Goal: Task Accomplishment & Management: Use online tool/utility

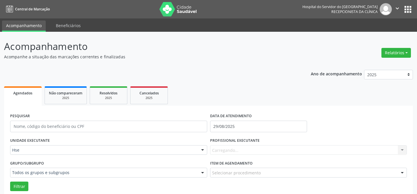
scroll to position [79, 0]
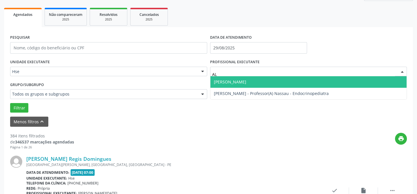
type input "ALY"
click at [268, 82] on span "[PERSON_NAME]" at bounding box center [308, 82] width 196 height 12
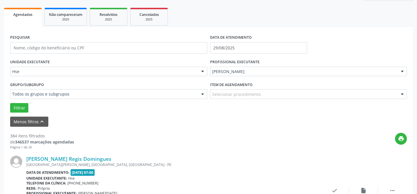
click at [262, 92] on div "Selecionar procedimento" at bounding box center [308, 94] width 197 height 10
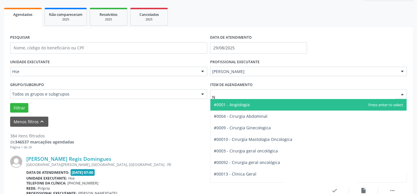
type input "NU"
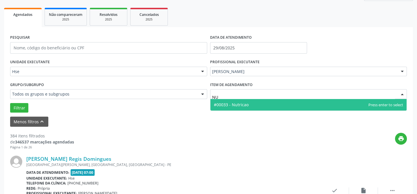
click at [261, 106] on span "#00033 - Nutricao" at bounding box center [308, 105] width 196 height 12
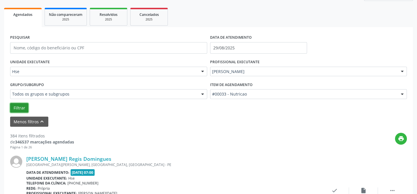
click at [14, 109] on button "Filtrar" at bounding box center [19, 108] width 18 height 10
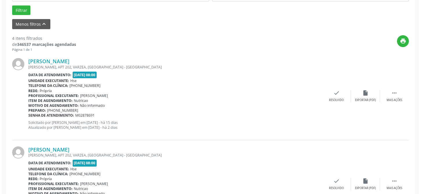
scroll to position [184, 0]
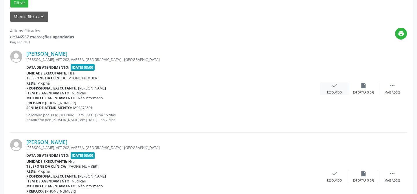
click at [336, 84] on icon "check" at bounding box center [334, 85] width 6 height 6
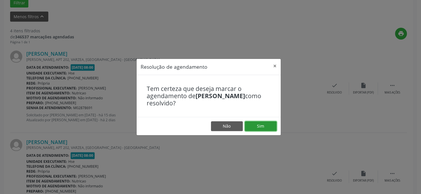
click at [254, 127] on button "Sim" at bounding box center [261, 126] width 32 height 10
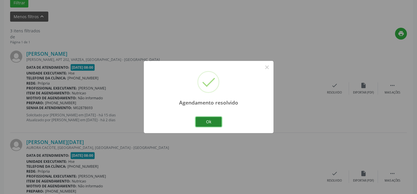
click at [211, 123] on button "Ok" at bounding box center [209, 122] width 26 height 10
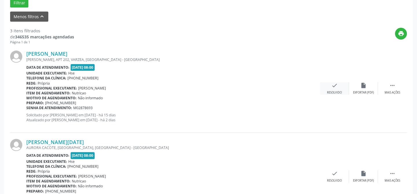
click at [332, 87] on icon "check" at bounding box center [334, 85] width 6 height 6
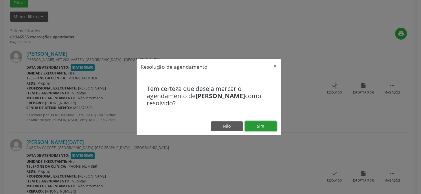
click at [257, 123] on button "Sim" at bounding box center [261, 126] width 32 height 10
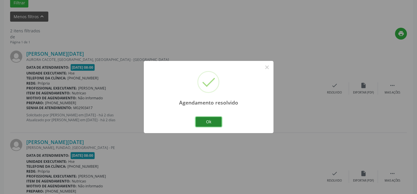
click at [215, 120] on button "Ok" at bounding box center [209, 122] width 26 height 10
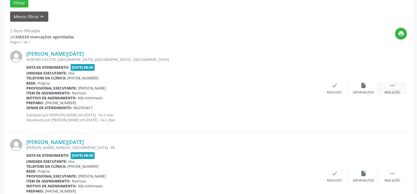
click at [395, 86] on icon "" at bounding box center [392, 85] width 6 height 6
click at [364, 89] on div "alarm_off Não compareceu" at bounding box center [363, 88] width 29 height 12
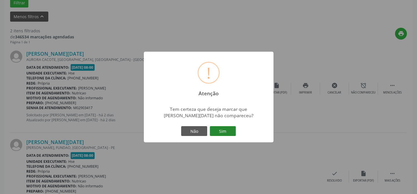
click at [223, 130] on button "Sim" at bounding box center [223, 131] width 26 height 10
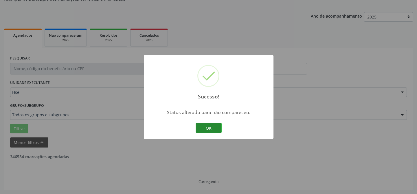
scroll to position [132, 0]
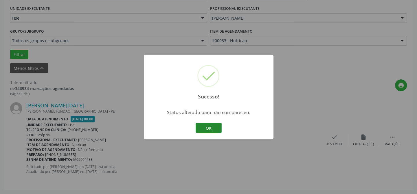
click at [203, 125] on button "OK" at bounding box center [209, 128] width 26 height 10
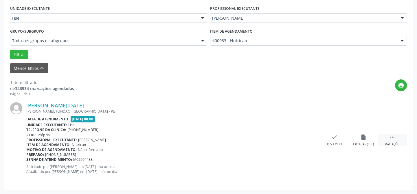
click at [393, 136] on icon "" at bounding box center [392, 137] width 6 height 6
click at [357, 141] on div "alarm_off Não compareceu" at bounding box center [363, 140] width 29 height 12
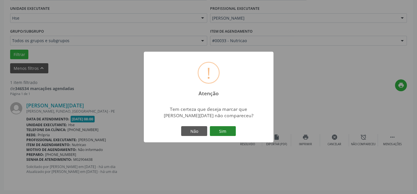
click at [229, 131] on button "Sim" at bounding box center [223, 131] width 26 height 10
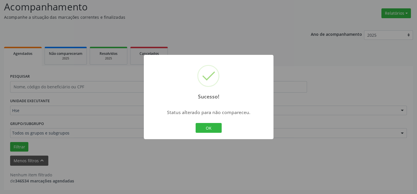
scroll to position [39, 0]
click at [201, 127] on button "OK" at bounding box center [209, 128] width 26 height 10
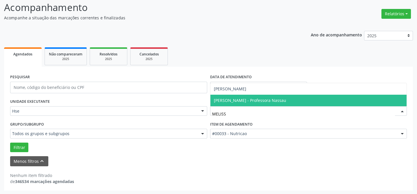
type input "[PERSON_NAME]"
click at [249, 102] on span "[PERSON_NAME] - Professora Nassau" at bounding box center [250, 100] width 72 height 5
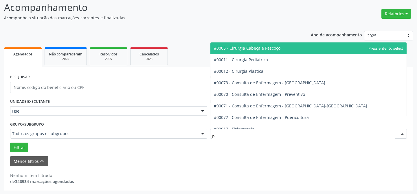
type input "PN"
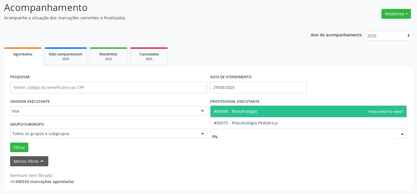
click at [263, 113] on span "#00049 - Pneumologia" at bounding box center [308, 112] width 196 height 12
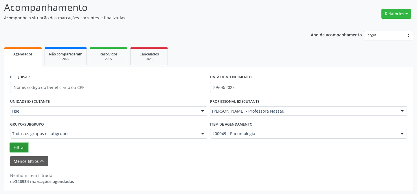
click at [19, 147] on button "Filtrar" at bounding box center [19, 148] width 18 height 10
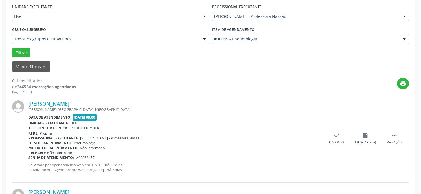
scroll to position [137, 0]
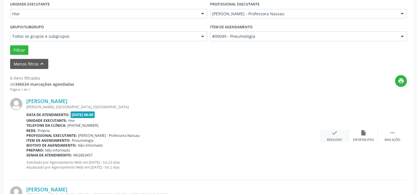
click at [337, 133] on icon "check" at bounding box center [334, 133] width 6 height 6
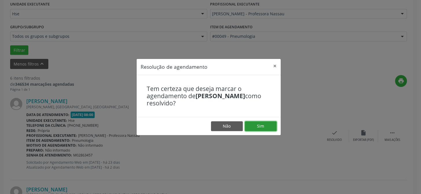
click at [258, 122] on button "Sim" at bounding box center [261, 126] width 32 height 10
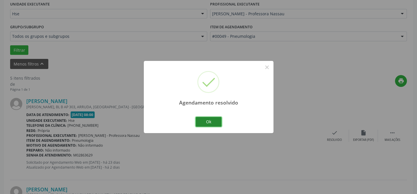
click at [207, 120] on button "Ok" at bounding box center [209, 122] width 26 height 10
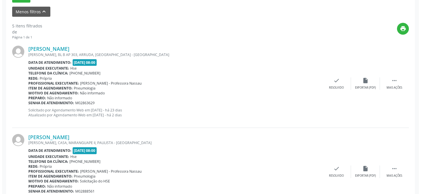
scroll to position [189, 0]
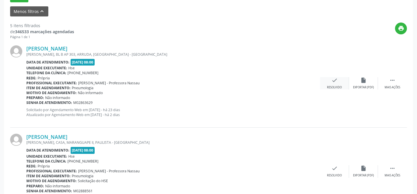
click at [333, 80] on icon "check" at bounding box center [334, 80] width 6 height 6
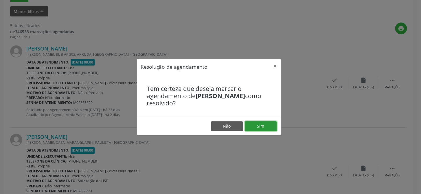
click at [257, 128] on button "Sim" at bounding box center [261, 126] width 32 height 10
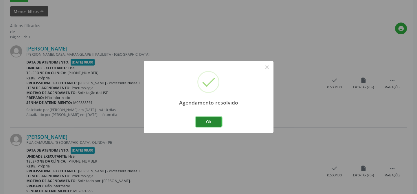
click at [209, 118] on button "Ok" at bounding box center [209, 122] width 26 height 10
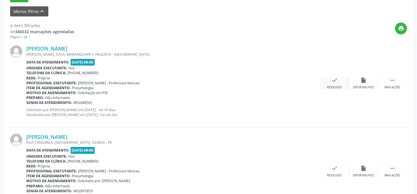
click at [335, 86] on div "Resolvido" at bounding box center [334, 88] width 15 height 4
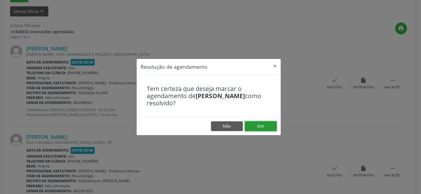
click at [260, 127] on button "Sim" at bounding box center [261, 126] width 32 height 10
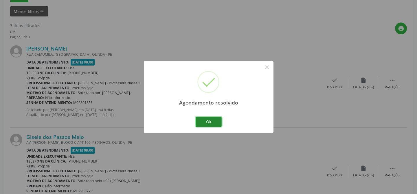
click at [217, 123] on button "Ok" at bounding box center [209, 122] width 26 height 10
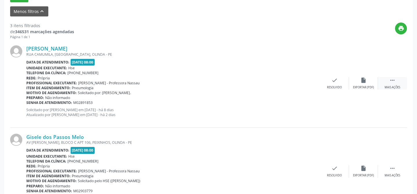
click at [396, 79] on div " Mais ações" at bounding box center [392, 83] width 29 height 12
click at [364, 88] on div "Não compareceu" at bounding box center [363, 88] width 25 height 4
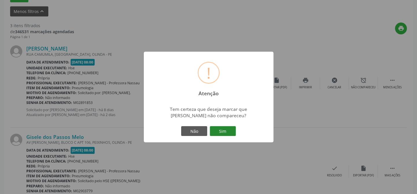
click at [219, 129] on button "Sim" at bounding box center [223, 131] width 26 height 10
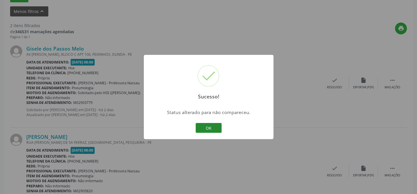
click at [203, 130] on button "OK" at bounding box center [209, 128] width 26 height 10
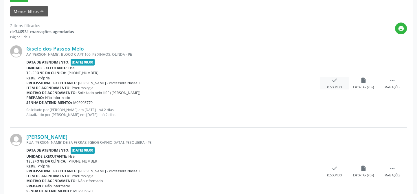
click at [329, 80] on div "check Resolvido" at bounding box center [334, 83] width 29 height 12
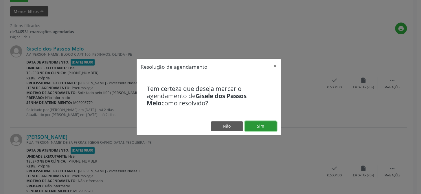
click at [264, 124] on button "Sim" at bounding box center [261, 126] width 32 height 10
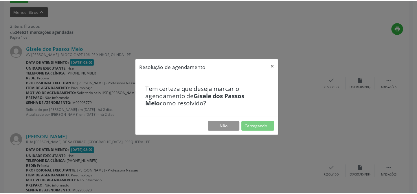
scroll to position [52, 0]
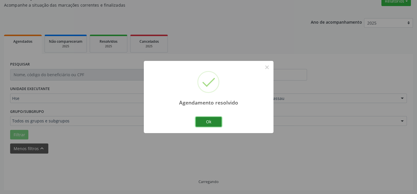
click at [213, 121] on button "Ok" at bounding box center [209, 122] width 26 height 10
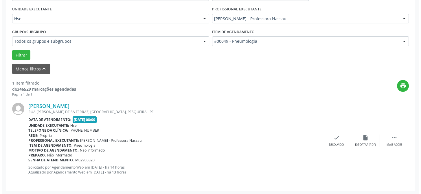
scroll to position [132, 0]
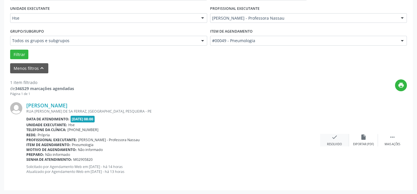
click at [333, 143] on div "Resolvido" at bounding box center [334, 145] width 15 height 4
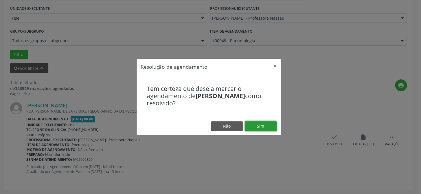
click at [267, 127] on button "Sim" at bounding box center [261, 126] width 32 height 10
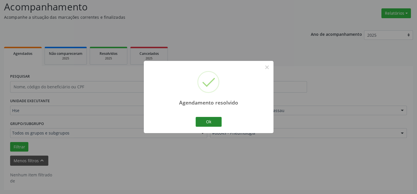
scroll to position [39, 0]
click at [204, 120] on button "Ok" at bounding box center [209, 122] width 26 height 10
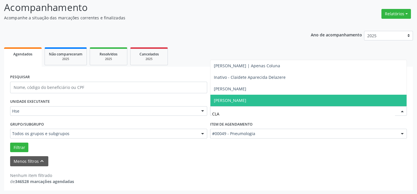
type input "CLAU"
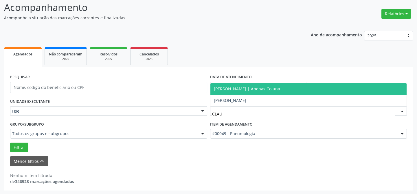
click at [277, 87] on span "[PERSON_NAME] | Apenas Coluna" at bounding box center [247, 88] width 66 height 5
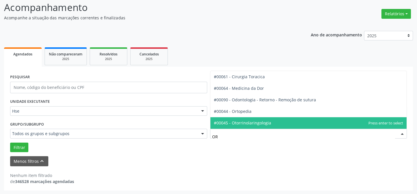
type input "ORT"
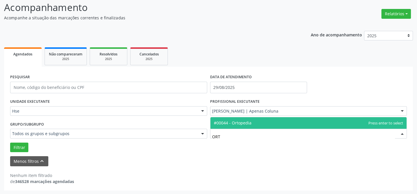
click at [261, 125] on span "#00044 - Ortopedia" at bounding box center [308, 123] width 196 height 12
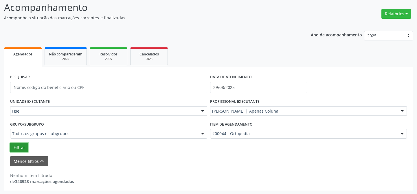
click at [19, 148] on button "Filtrar" at bounding box center [19, 148] width 18 height 10
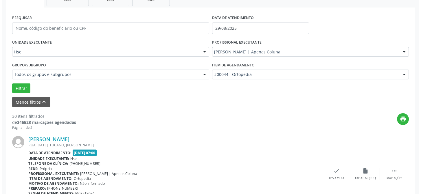
scroll to position [171, 0]
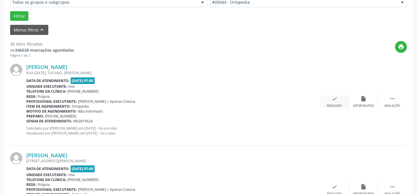
click at [345, 103] on div "check Resolvido" at bounding box center [334, 102] width 29 height 12
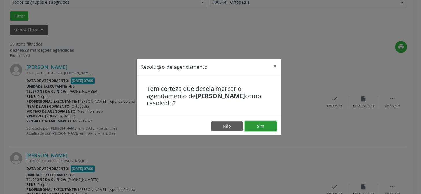
click at [256, 126] on button "Sim" at bounding box center [261, 126] width 32 height 10
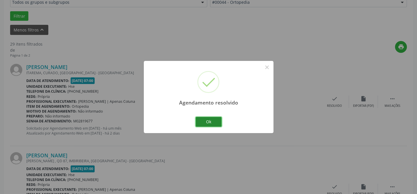
click at [205, 121] on button "Ok" at bounding box center [209, 122] width 26 height 10
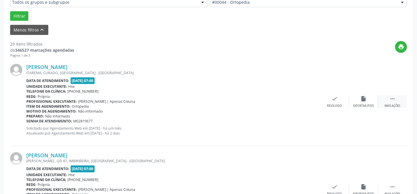
click at [389, 98] on icon "" at bounding box center [392, 99] width 6 height 6
click at [362, 101] on icon "alarm_off" at bounding box center [363, 99] width 6 height 6
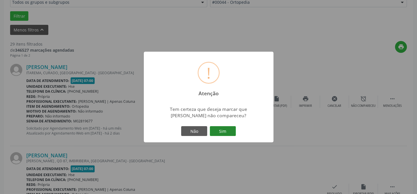
click at [221, 135] on button "Sim" at bounding box center [223, 131] width 26 height 10
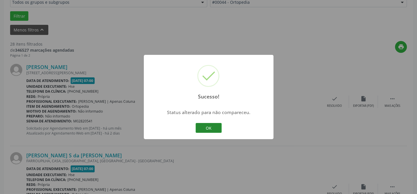
click at [209, 127] on button "OK" at bounding box center [209, 128] width 26 height 10
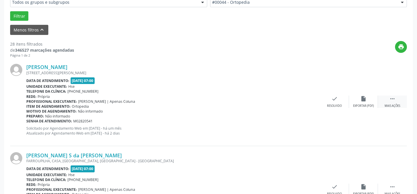
click at [394, 99] on icon "" at bounding box center [392, 99] width 6 height 6
click at [364, 104] on div "Não compareceu" at bounding box center [363, 106] width 25 height 4
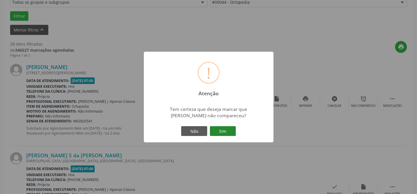
click at [217, 133] on button "Sim" at bounding box center [223, 131] width 26 height 10
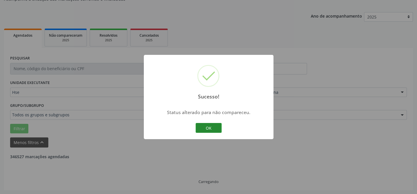
click at [208, 128] on button "OK" at bounding box center [209, 128] width 26 height 10
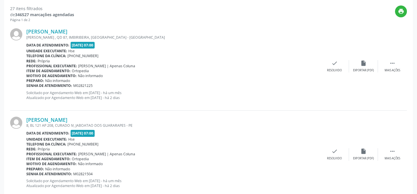
scroll to position [197, 0]
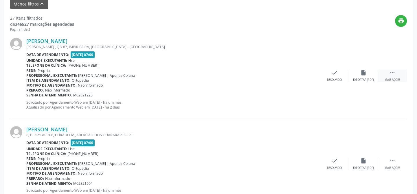
click at [400, 72] on div " Mais ações" at bounding box center [392, 76] width 29 height 12
click at [366, 78] on div "Não compareceu" at bounding box center [363, 80] width 25 height 4
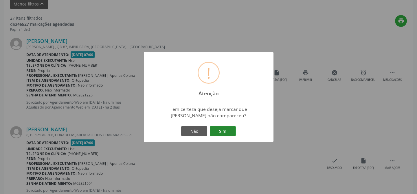
click at [220, 128] on button "Sim" at bounding box center [223, 131] width 26 height 10
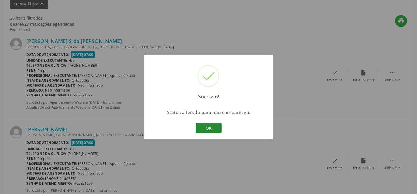
click at [202, 129] on button "OK" at bounding box center [209, 128] width 26 height 10
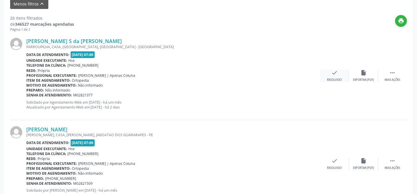
click at [333, 78] on div "Resolvido" at bounding box center [334, 80] width 15 height 4
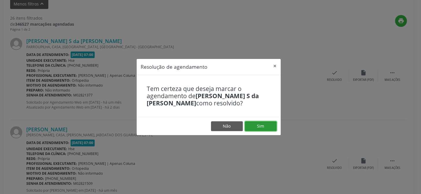
click at [259, 128] on button "Sim" at bounding box center [261, 126] width 32 height 10
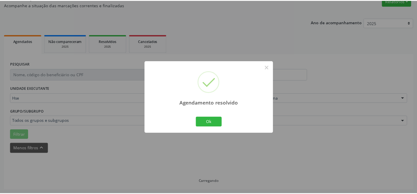
scroll to position [52, 0]
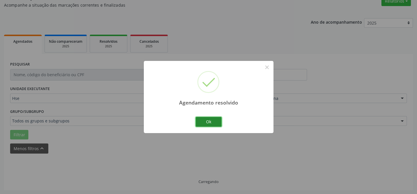
click at [208, 121] on button "Ok" at bounding box center [209, 122] width 26 height 10
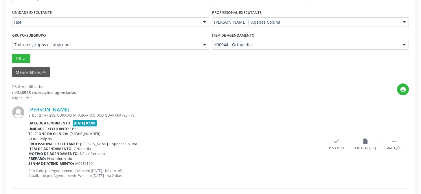
scroll to position [130, 0]
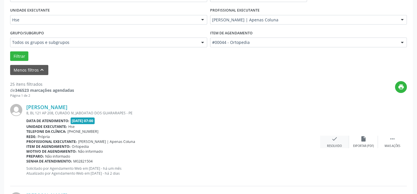
click at [335, 141] on icon "check" at bounding box center [334, 139] width 6 height 6
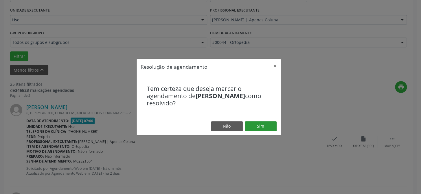
click at [256, 124] on footer "Não Sim" at bounding box center [209, 126] width 144 height 18
click at [257, 124] on button "Sim" at bounding box center [261, 126] width 32 height 10
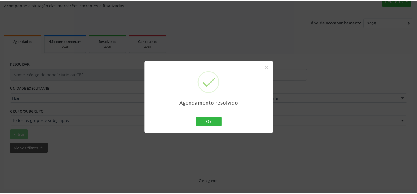
scroll to position [52, 0]
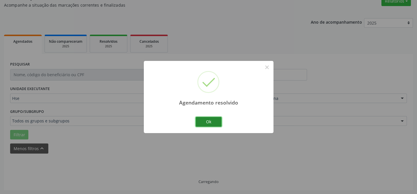
click at [214, 117] on button "Ok" at bounding box center [209, 122] width 26 height 10
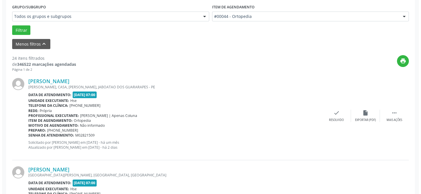
scroll to position [157, 0]
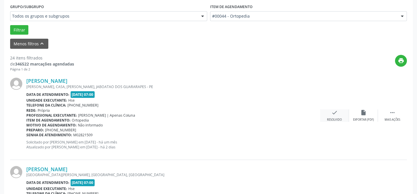
click at [334, 116] on div "check Resolvido" at bounding box center [334, 116] width 29 height 12
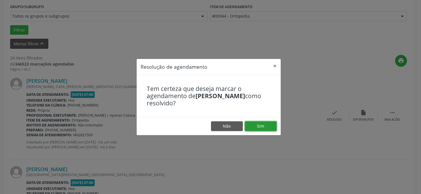
click at [262, 124] on button "Sim" at bounding box center [261, 126] width 32 height 10
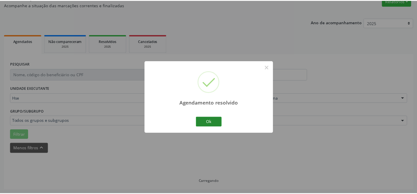
scroll to position [52, 0]
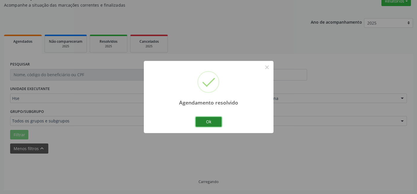
click at [207, 120] on button "Ok" at bounding box center [209, 122] width 26 height 10
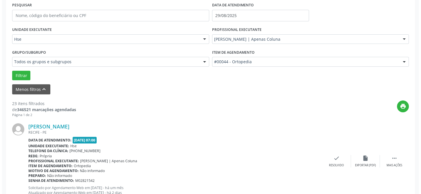
scroll to position [157, 0]
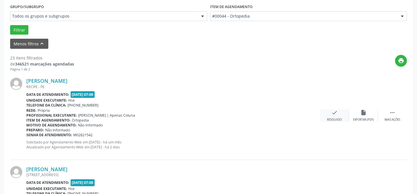
click at [343, 114] on div "check Resolvido" at bounding box center [334, 116] width 29 height 12
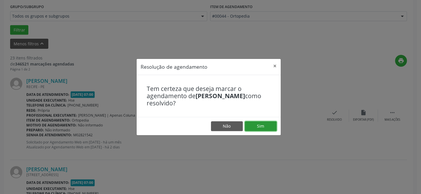
click at [261, 121] on button "Sim" at bounding box center [261, 126] width 32 height 10
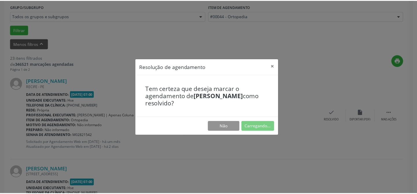
scroll to position [52, 0]
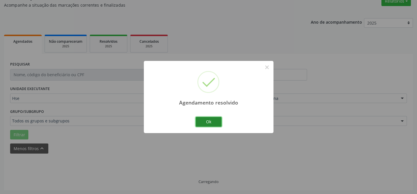
click at [202, 121] on button "Ok" at bounding box center [209, 122] width 26 height 10
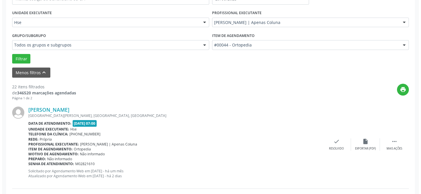
scroll to position [130, 0]
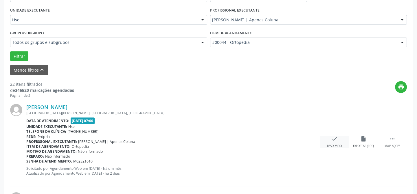
click at [339, 143] on div "check Resolvido" at bounding box center [334, 142] width 29 height 12
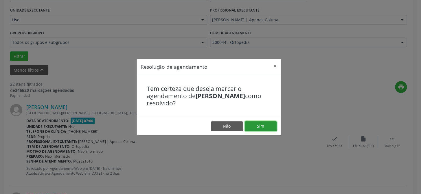
click at [260, 128] on button "Sim" at bounding box center [261, 126] width 32 height 10
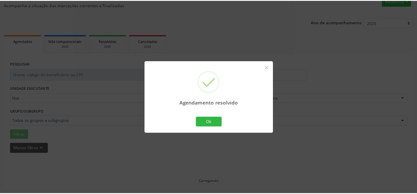
scroll to position [52, 0]
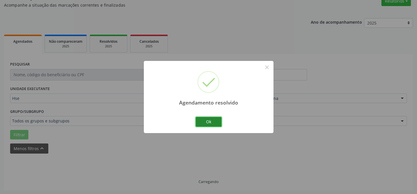
click at [216, 121] on button "Ok" at bounding box center [209, 122] width 26 height 10
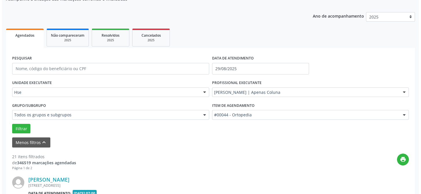
scroll to position [110, 0]
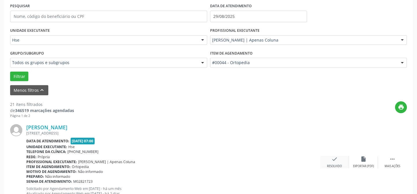
click at [335, 161] on icon "check" at bounding box center [334, 159] width 6 height 6
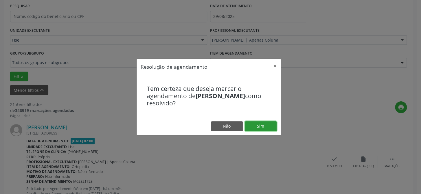
click at [255, 126] on button "Sim" at bounding box center [261, 126] width 32 height 10
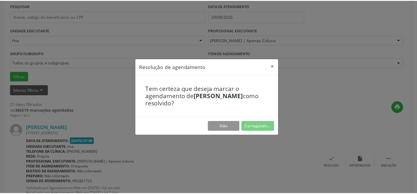
scroll to position [52, 0]
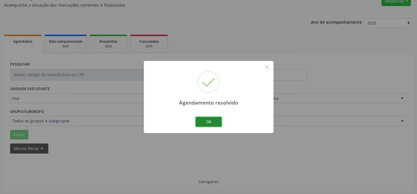
click at [217, 121] on button "Ok" at bounding box center [209, 122] width 26 height 10
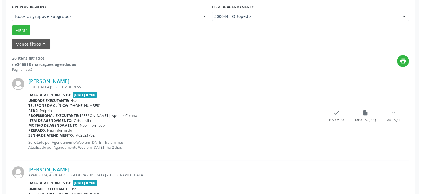
scroll to position [157, 0]
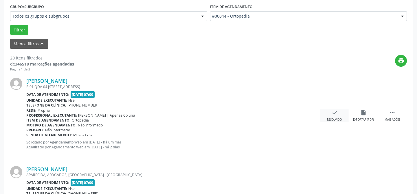
click at [337, 118] on div "Resolvido" at bounding box center [334, 120] width 15 height 4
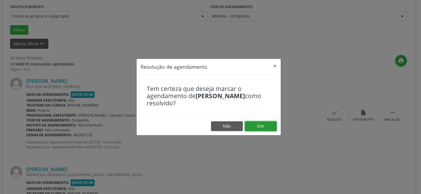
click at [262, 123] on button "Sim" at bounding box center [261, 126] width 32 height 10
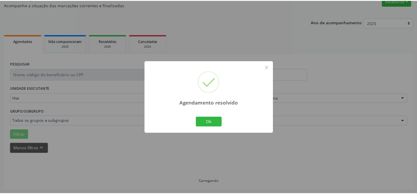
scroll to position [52, 0]
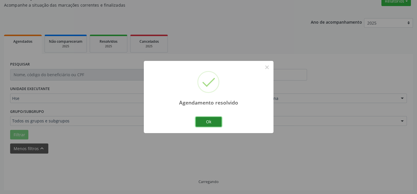
drag, startPoint x: 214, startPoint y: 121, endPoint x: 218, endPoint y: 128, distance: 7.7
click at [213, 121] on button "Ok" at bounding box center [209, 122] width 26 height 10
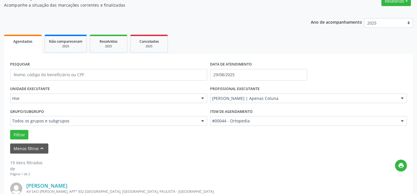
scroll to position [157, 0]
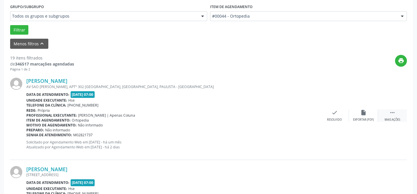
click at [389, 116] on div " Mais ações" at bounding box center [392, 116] width 29 height 12
click at [350, 116] on div "alarm_off Não compareceu" at bounding box center [363, 116] width 29 height 12
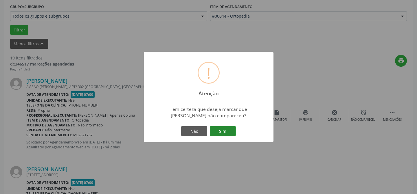
click at [220, 127] on button "Sim" at bounding box center [223, 131] width 26 height 10
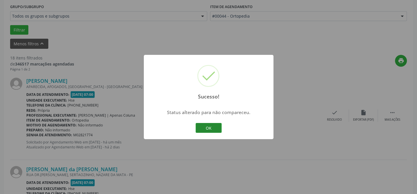
click at [213, 129] on button "OK" at bounding box center [209, 128] width 26 height 10
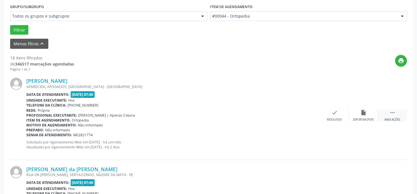
click at [385, 110] on div " Mais ações" at bounding box center [392, 116] width 29 height 12
click at [364, 119] on div "Não compareceu" at bounding box center [363, 120] width 25 height 4
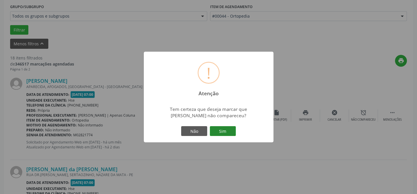
click at [223, 130] on button "Sim" at bounding box center [223, 131] width 26 height 10
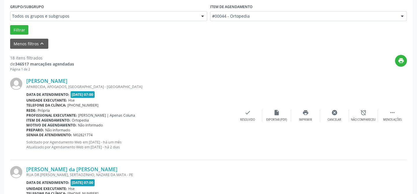
scroll to position [58, 0]
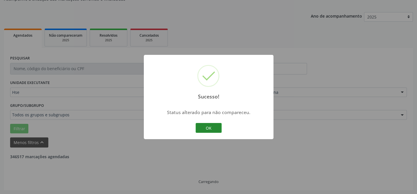
click at [214, 127] on button "OK" at bounding box center [209, 128] width 26 height 10
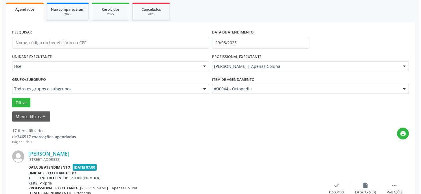
scroll to position [137, 0]
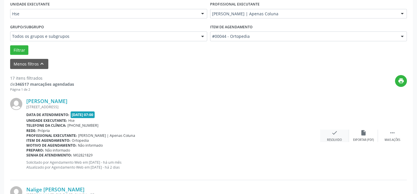
click at [333, 135] on icon "check" at bounding box center [334, 133] width 6 height 6
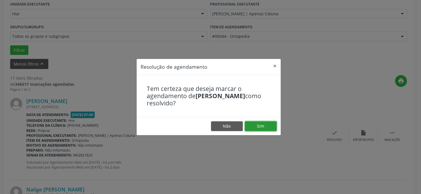
click at [261, 126] on button "Sim" at bounding box center [261, 126] width 32 height 10
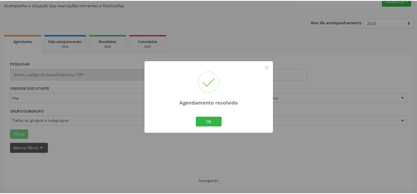
scroll to position [52, 0]
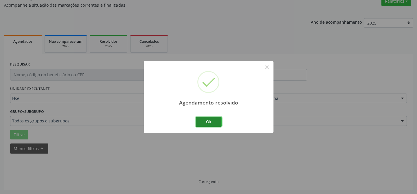
click at [197, 124] on button "Ok" at bounding box center [209, 122] width 26 height 10
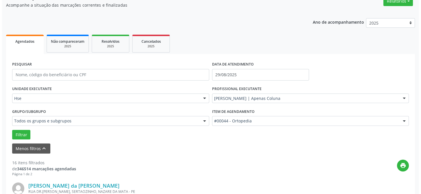
scroll to position [130, 0]
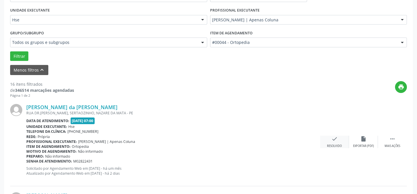
click at [340, 140] on div "check Resolvido" at bounding box center [334, 142] width 29 height 12
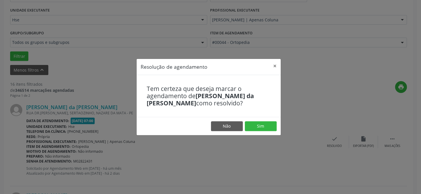
drag, startPoint x: 268, startPoint y: 118, endPoint x: 265, endPoint y: 125, distance: 7.3
click at [267, 119] on footer "Não Sim" at bounding box center [209, 126] width 144 height 18
click at [265, 125] on button "Sim" at bounding box center [261, 126] width 32 height 10
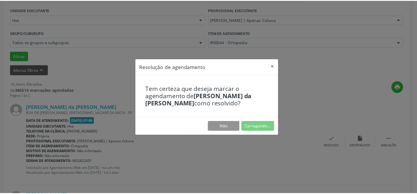
scroll to position [52, 0]
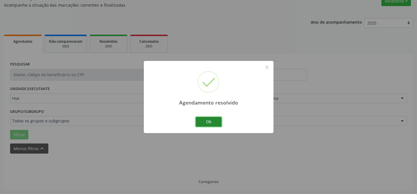
click at [202, 121] on button "Ok" at bounding box center [209, 122] width 26 height 10
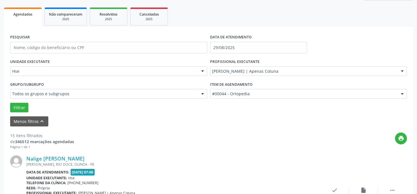
scroll to position [130, 0]
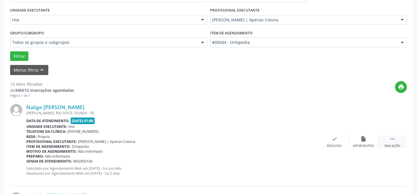
click at [398, 141] on div " Mais ações" at bounding box center [392, 142] width 29 height 12
click at [362, 140] on icon "alarm_off" at bounding box center [363, 139] width 6 height 6
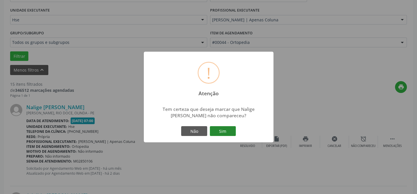
click at [225, 133] on button "Sim" at bounding box center [223, 131] width 26 height 10
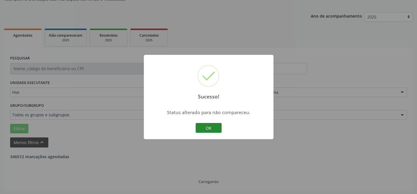
click at [212, 129] on button "OK" at bounding box center [209, 128] width 26 height 10
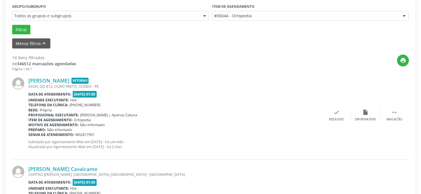
scroll to position [157, 0]
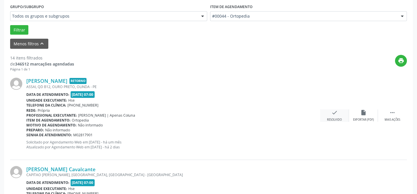
click at [331, 115] on icon "check" at bounding box center [334, 113] width 6 height 6
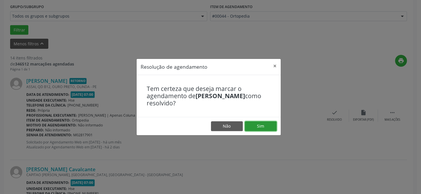
click at [251, 121] on button "Sim" at bounding box center [261, 126] width 32 height 10
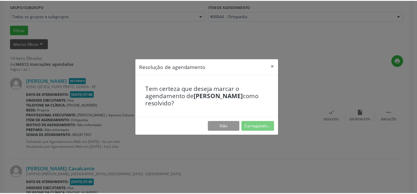
scroll to position [52, 0]
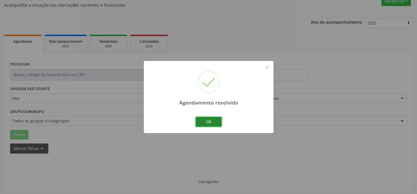
click at [207, 124] on button "Ok" at bounding box center [209, 122] width 26 height 10
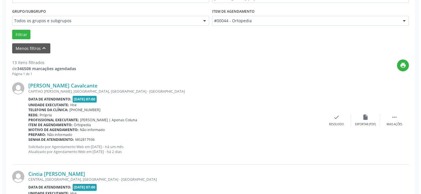
scroll to position [157, 0]
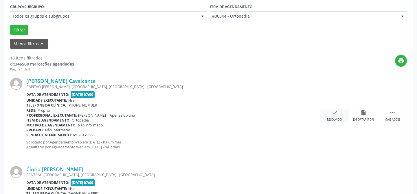
click at [344, 118] on div "check Resolvido" at bounding box center [334, 116] width 29 height 12
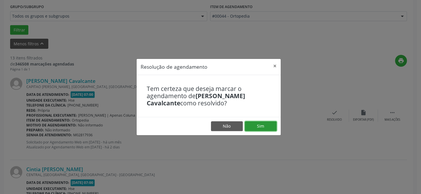
click at [255, 128] on button "Sim" at bounding box center [261, 126] width 32 height 10
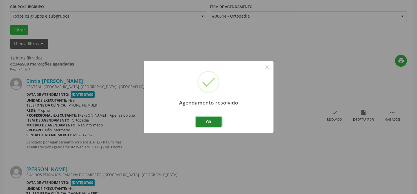
click at [216, 121] on button "Ok" at bounding box center [209, 122] width 26 height 10
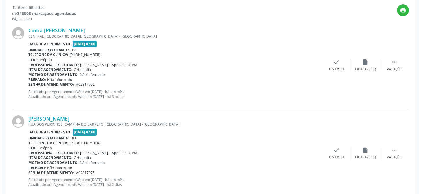
scroll to position [209, 0]
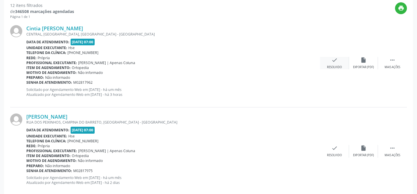
click at [332, 62] on icon "check" at bounding box center [334, 60] width 6 height 6
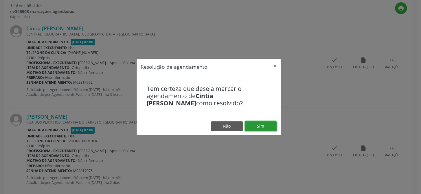
click at [263, 129] on button "Sim" at bounding box center [261, 126] width 32 height 10
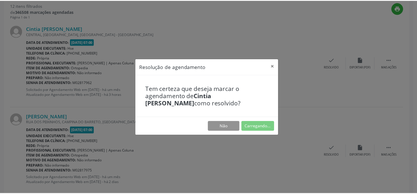
scroll to position [52, 0]
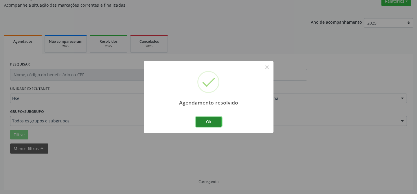
click at [203, 121] on button "Ok" at bounding box center [209, 122] width 26 height 10
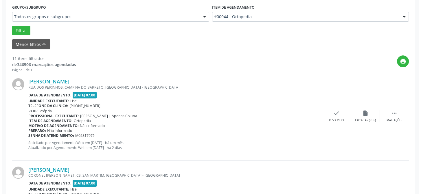
scroll to position [157, 0]
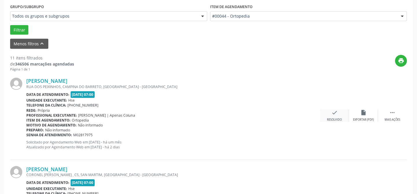
click at [329, 112] on div "check Resolvido" at bounding box center [334, 116] width 29 height 12
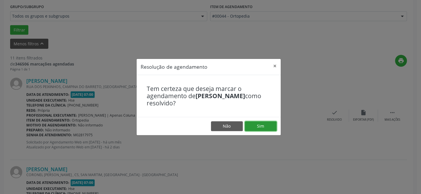
click at [259, 129] on button "Sim" at bounding box center [261, 126] width 32 height 10
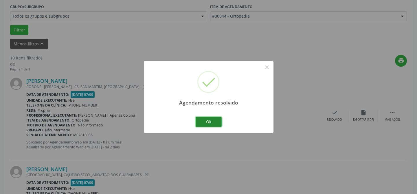
click at [213, 122] on button "Ok" at bounding box center [209, 122] width 26 height 10
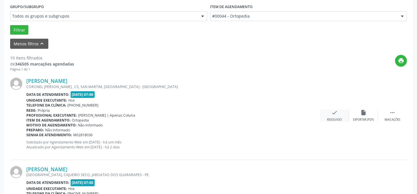
click at [330, 115] on div "check Resolvido" at bounding box center [334, 116] width 29 height 12
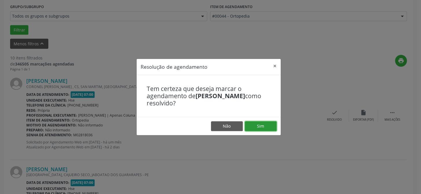
click at [251, 127] on button "Sim" at bounding box center [261, 126] width 32 height 10
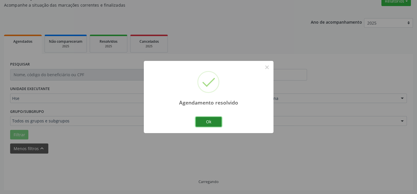
click at [213, 124] on button "Ok" at bounding box center [209, 122] width 26 height 10
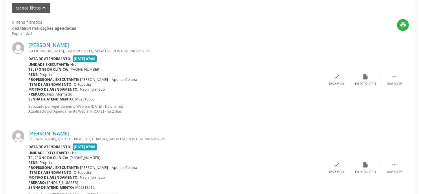
scroll to position [183, 0]
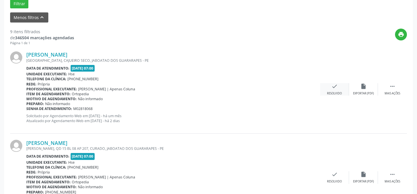
click at [334, 89] on icon "check" at bounding box center [334, 86] width 6 height 6
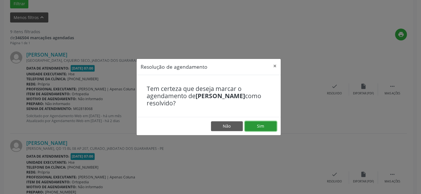
click at [262, 124] on button "Sim" at bounding box center [261, 126] width 32 height 10
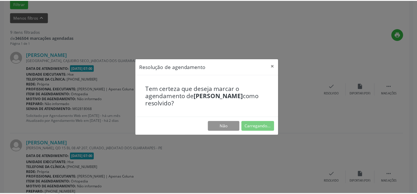
scroll to position [52, 0]
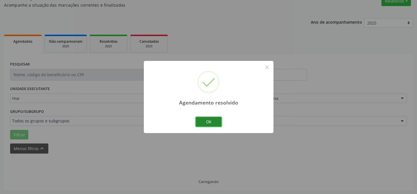
click at [210, 119] on button "Ok" at bounding box center [209, 122] width 26 height 10
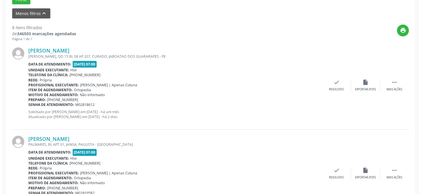
scroll to position [189, 0]
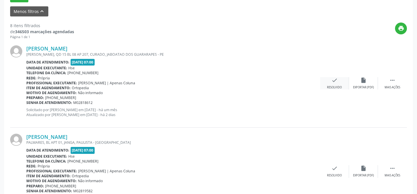
click at [329, 86] on div "Resolvido" at bounding box center [334, 88] width 15 height 4
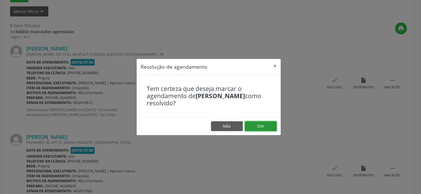
click at [258, 128] on button "Sim" at bounding box center [261, 126] width 32 height 10
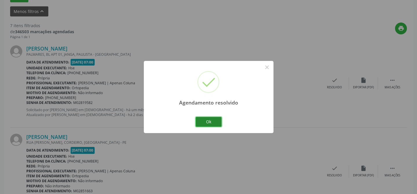
click at [216, 121] on button "Ok" at bounding box center [209, 122] width 26 height 10
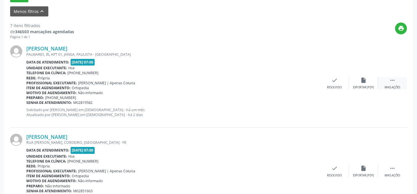
click at [393, 82] on icon "" at bounding box center [392, 80] width 6 height 6
click at [365, 86] on div "Não compareceu" at bounding box center [363, 88] width 25 height 4
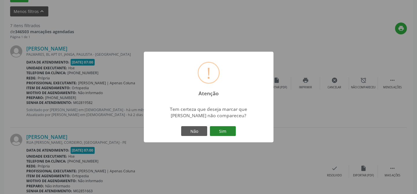
click at [226, 134] on button "Sim" at bounding box center [223, 131] width 26 height 10
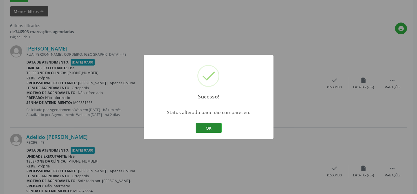
click at [214, 127] on button "OK" at bounding box center [209, 128] width 26 height 10
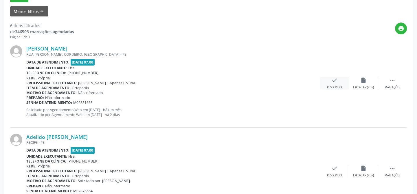
click at [330, 84] on div "check Resolvido" at bounding box center [334, 83] width 29 height 12
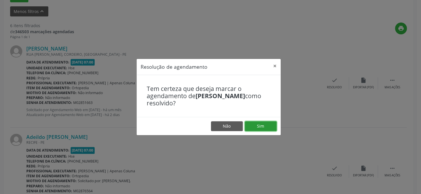
click at [267, 129] on button "Sim" at bounding box center [261, 126] width 32 height 10
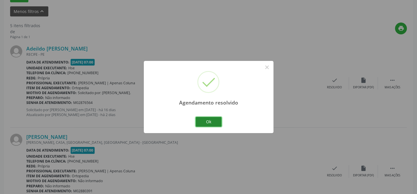
click at [215, 124] on button "Ok" at bounding box center [209, 122] width 26 height 10
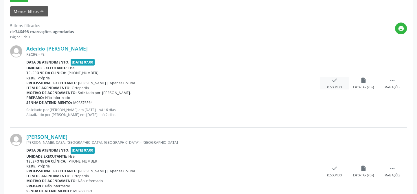
click at [326, 84] on div "check Resolvido" at bounding box center [334, 83] width 29 height 12
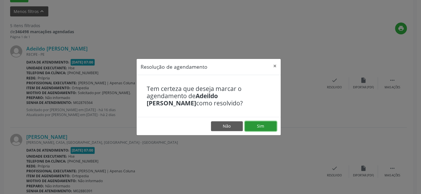
click at [263, 130] on button "Sim" at bounding box center [261, 126] width 32 height 10
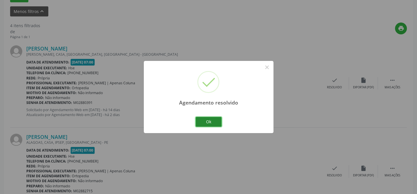
click at [207, 121] on button "Ok" at bounding box center [209, 122] width 26 height 10
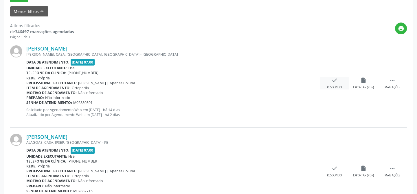
click at [334, 80] on icon "check" at bounding box center [334, 80] width 6 height 6
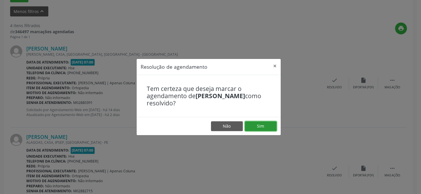
click at [257, 128] on button "Sim" at bounding box center [261, 126] width 32 height 10
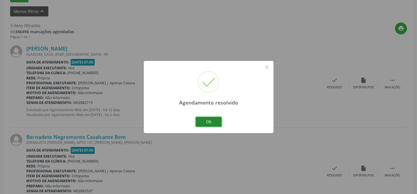
click at [212, 119] on button "Ok" at bounding box center [209, 122] width 26 height 10
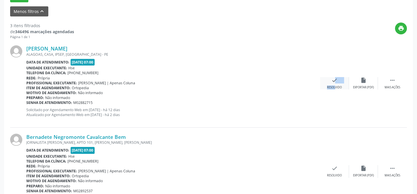
click at [332, 85] on div "check Resolvido" at bounding box center [334, 83] width 29 height 12
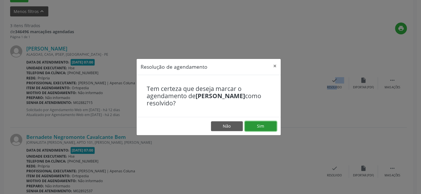
click at [260, 123] on button "Sim" at bounding box center [261, 126] width 32 height 10
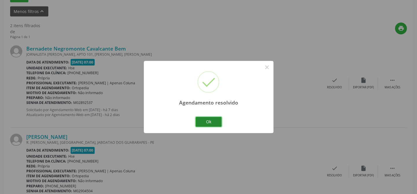
click at [207, 124] on button "Ok" at bounding box center [209, 122] width 26 height 10
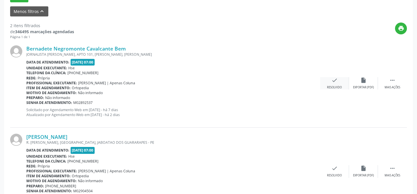
click at [333, 83] on icon "check" at bounding box center [334, 80] width 6 height 6
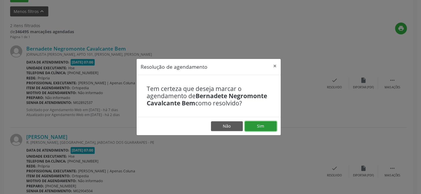
click at [260, 130] on button "Sim" at bounding box center [261, 126] width 32 height 10
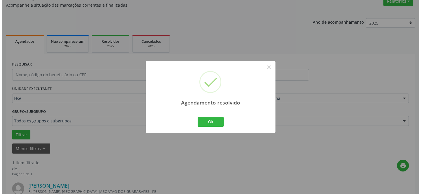
scroll to position [132, 0]
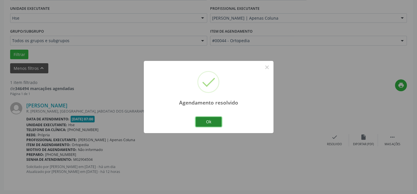
click at [211, 124] on button "Ok" at bounding box center [209, 122] width 26 height 10
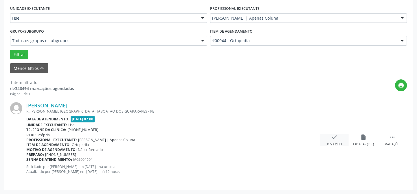
click at [332, 140] on icon "check" at bounding box center [334, 137] width 6 height 6
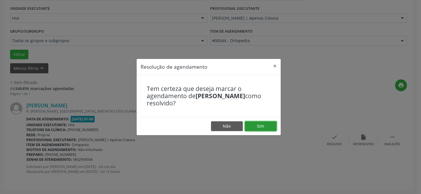
click at [263, 126] on button "Sim" at bounding box center [261, 126] width 32 height 10
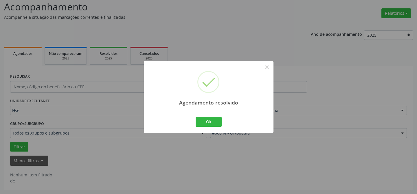
scroll to position [39, 0]
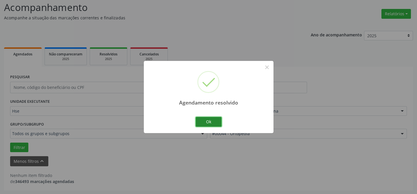
click at [205, 119] on button "Ok" at bounding box center [209, 122] width 26 height 10
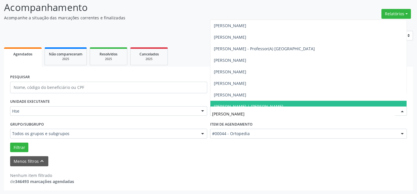
type input "[PERSON_NAME]"
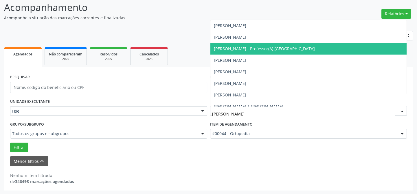
click at [287, 49] on span "[PERSON_NAME] - Professor(A) [GEOGRAPHIC_DATA]" at bounding box center [264, 48] width 101 height 5
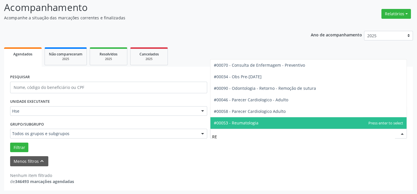
type input "REU"
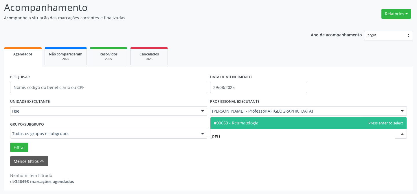
click at [258, 123] on span "#00053 - Reumatologia" at bounding box center [308, 123] width 196 height 12
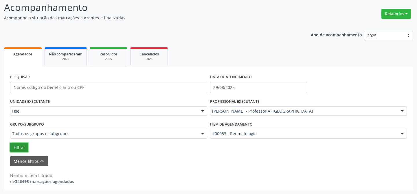
click at [19, 147] on button "Filtrar" at bounding box center [19, 148] width 18 height 10
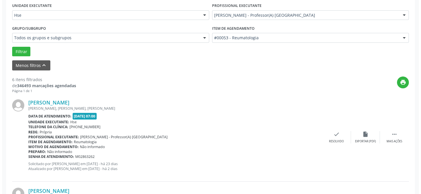
scroll to position [137, 0]
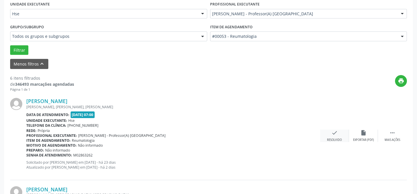
click at [335, 136] on div "check Resolvido" at bounding box center [334, 136] width 29 height 12
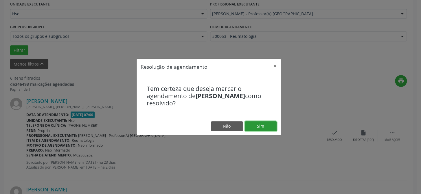
drag, startPoint x: 263, startPoint y: 126, endPoint x: 261, endPoint y: 128, distance: 3.1
click at [263, 126] on button "Sim" at bounding box center [261, 126] width 32 height 10
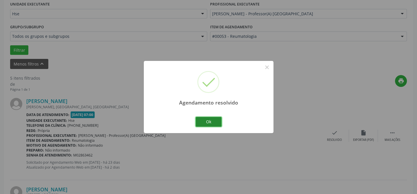
click at [212, 123] on button "Ok" at bounding box center [209, 122] width 26 height 10
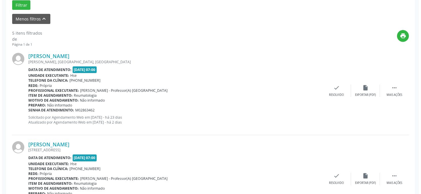
scroll to position [189, 0]
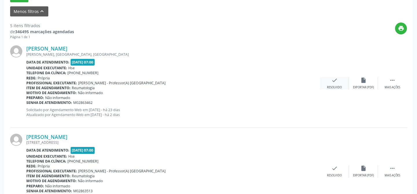
click at [331, 80] on icon "check" at bounding box center [334, 80] width 6 height 6
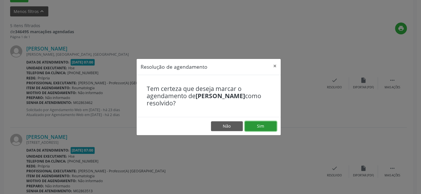
click at [265, 126] on button "Sim" at bounding box center [261, 126] width 32 height 10
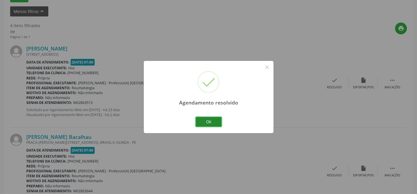
click at [206, 123] on button "Ok" at bounding box center [209, 122] width 26 height 10
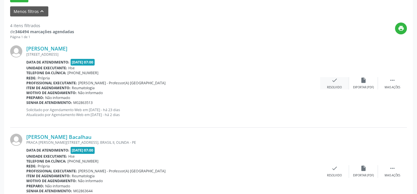
click at [335, 79] on icon "check" at bounding box center [334, 80] width 6 height 6
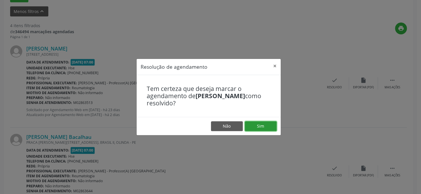
click at [264, 127] on button "Sim" at bounding box center [261, 126] width 32 height 10
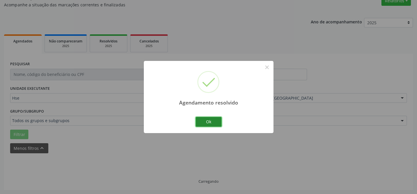
click at [214, 123] on button "Ok" at bounding box center [209, 122] width 26 height 10
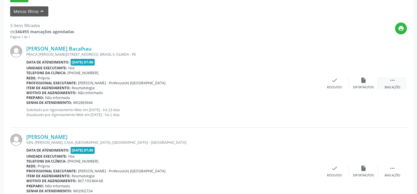
click at [389, 80] on icon "" at bounding box center [392, 80] width 6 height 6
click at [369, 83] on div "alarm_off Não compareceu" at bounding box center [363, 83] width 29 height 12
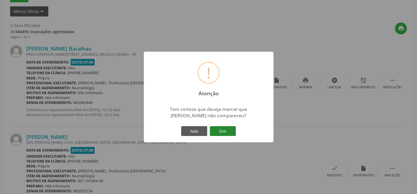
click at [232, 132] on button "Sim" at bounding box center [223, 131] width 26 height 10
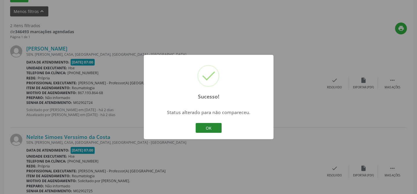
click at [200, 128] on button "OK" at bounding box center [209, 128] width 26 height 10
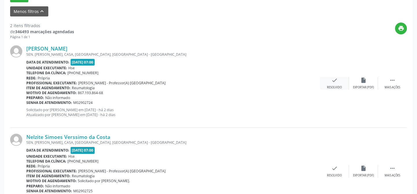
click at [341, 85] on div "check Resolvido" at bounding box center [334, 83] width 29 height 12
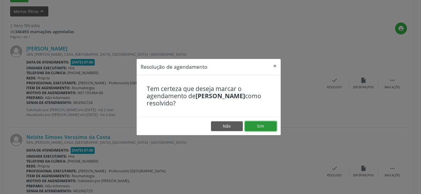
click at [253, 125] on button "Sim" at bounding box center [261, 126] width 32 height 10
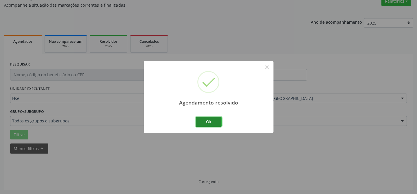
click at [207, 120] on button "Ok" at bounding box center [209, 122] width 26 height 10
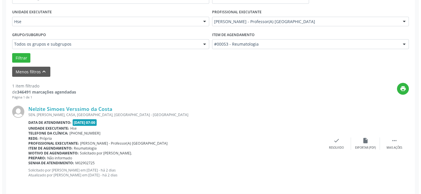
scroll to position [132, 0]
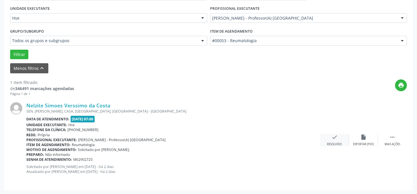
click at [334, 139] on icon "check" at bounding box center [334, 137] width 6 height 6
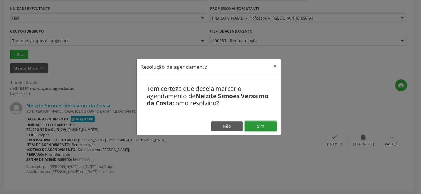
click at [263, 127] on button "Sim" at bounding box center [261, 126] width 32 height 10
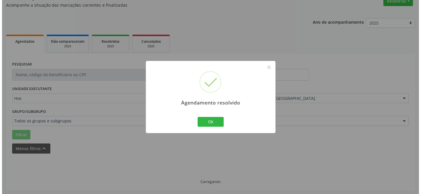
scroll to position [39, 0]
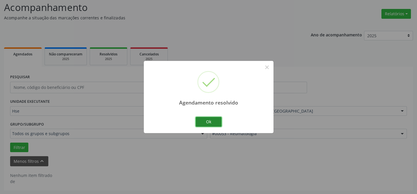
click at [213, 122] on button "Ok" at bounding box center [209, 122] width 26 height 10
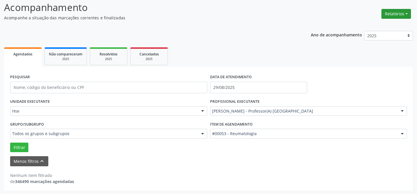
click at [389, 12] on button "Relatórios" at bounding box center [395, 14] width 29 height 10
click at [388, 23] on link "Agendamentos" at bounding box center [380, 26] width 62 height 8
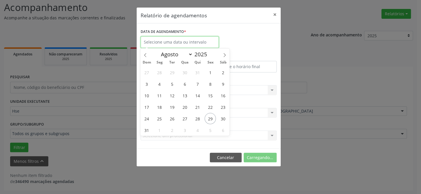
click at [161, 41] on input "text" at bounding box center [180, 42] width 78 height 12
click at [171, 130] on span "2" at bounding box center [172, 130] width 11 height 11
type input "[DATE]"
click at [171, 130] on span "2" at bounding box center [172, 130] width 11 height 11
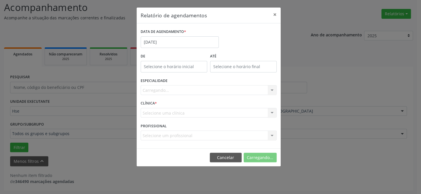
type input "12:00"
click at [172, 63] on input "12:00" at bounding box center [174, 67] width 67 height 12
click at [164, 81] on input "12" at bounding box center [162, 79] width 44 height 12
drag, startPoint x: 405, startPoint y: 71, endPoint x: 387, endPoint y: 72, distance: 18.6
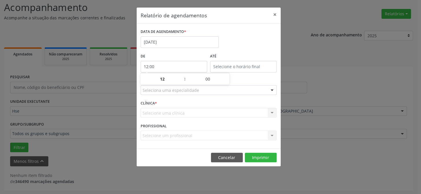
click at [403, 72] on div "Relatório de agendamentos × DATA DE AGENDAMENTO * [DATE] De 12:00 ATÉ ESPECIALI…" at bounding box center [210, 97] width 421 height 194
click at [263, 89] on div "Seleciona uma especialidade" at bounding box center [209, 90] width 136 height 10
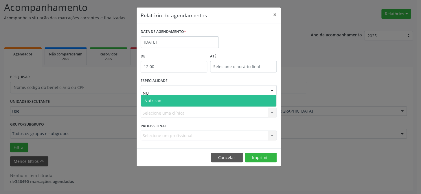
click at [212, 100] on span "Nutricao" at bounding box center [208, 101] width 135 height 12
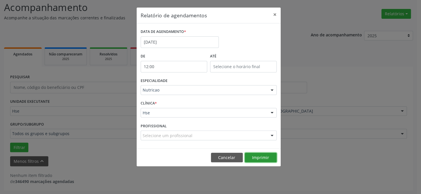
click at [260, 156] on button "Imprimir" at bounding box center [261, 158] width 32 height 10
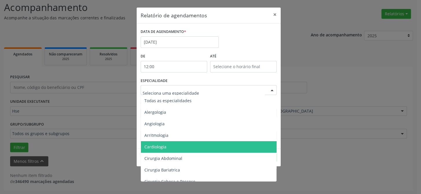
click at [166, 151] on span "Cardiologia" at bounding box center [209, 147] width 136 height 12
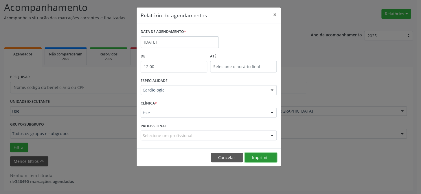
click at [262, 158] on button "Imprimir" at bounding box center [261, 158] width 32 height 10
click at [269, 159] on button "Imprimir" at bounding box center [261, 158] width 32 height 10
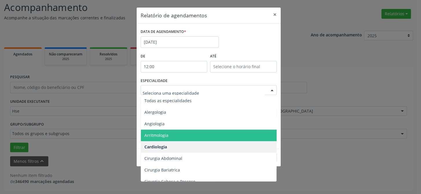
click at [173, 139] on span "Arritmologia" at bounding box center [209, 136] width 136 height 12
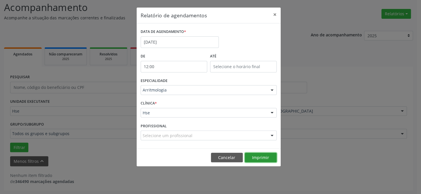
click at [256, 159] on button "Imprimir" at bounding box center [261, 158] width 32 height 10
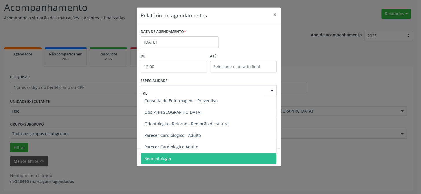
click at [159, 161] on span "Reumatologia" at bounding box center [157, 158] width 27 height 5
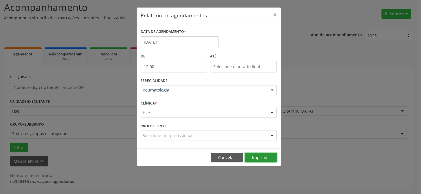
click at [261, 157] on button "Imprimir" at bounding box center [261, 158] width 32 height 10
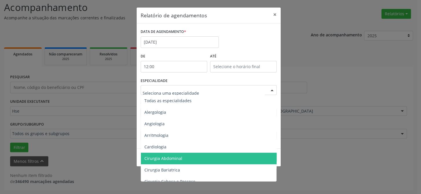
click at [218, 87] on div at bounding box center [209, 90] width 136 height 10
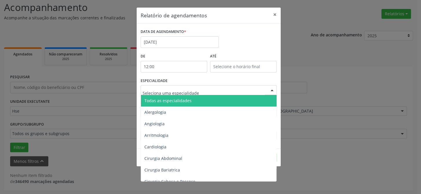
click at [200, 90] on input "text" at bounding box center [204, 93] width 122 height 12
type input "L"
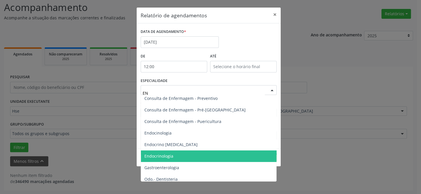
scroll to position [26, 0]
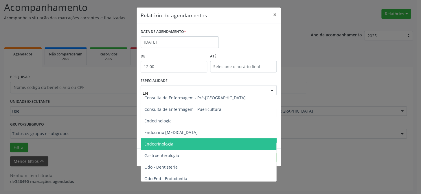
click at [166, 144] on span "Endocrinologia" at bounding box center [158, 143] width 29 height 5
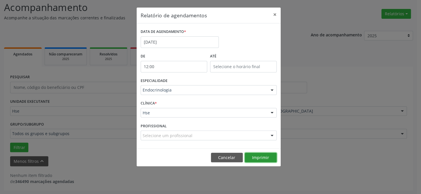
click at [254, 157] on button "Imprimir" at bounding box center [261, 158] width 32 height 10
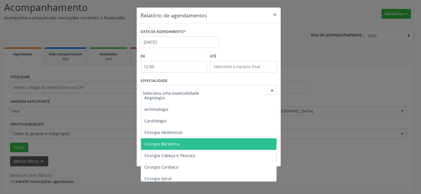
click at [211, 85] on div at bounding box center [209, 90] width 136 height 10
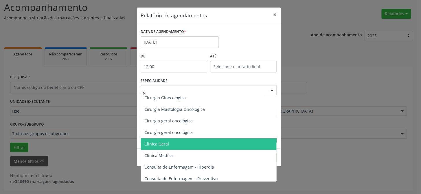
type input "NU"
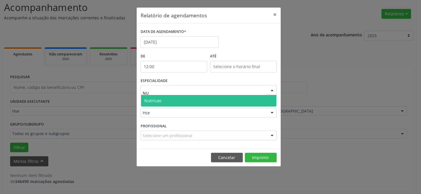
scroll to position [0, 0]
click at [206, 101] on span "Nutricao" at bounding box center [208, 101] width 135 height 12
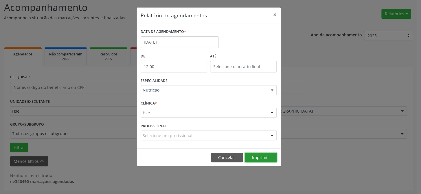
click at [259, 156] on button "Imprimir" at bounding box center [261, 158] width 32 height 10
